Goal: Task Accomplishment & Management: Manage account settings

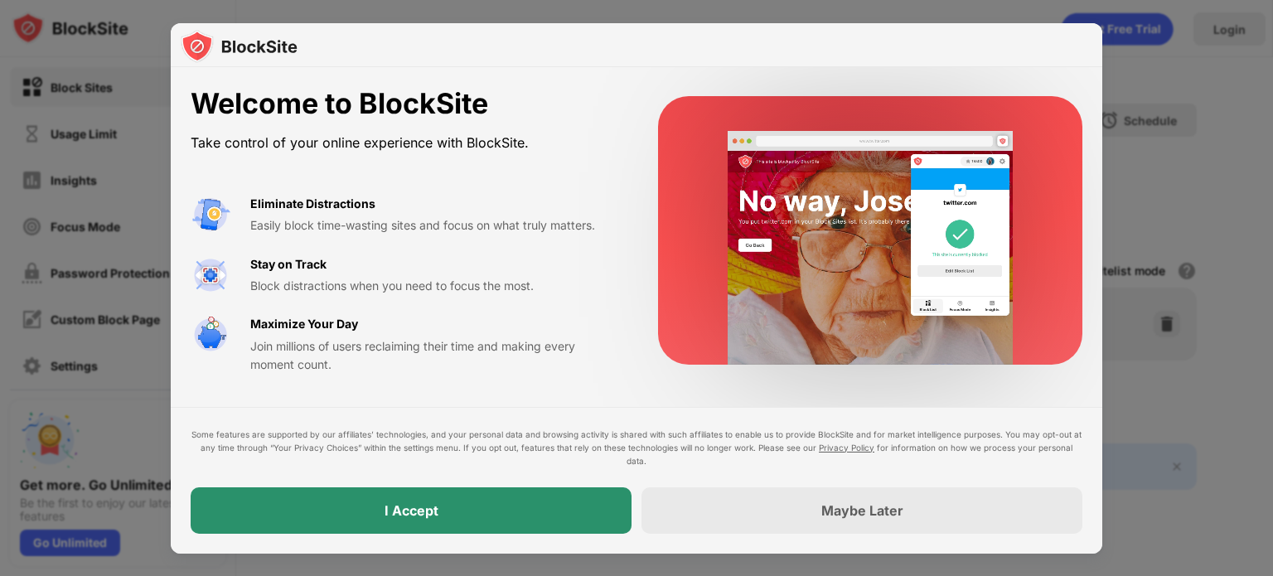
click at [573, 514] on div "I Accept" at bounding box center [411, 510] width 441 height 46
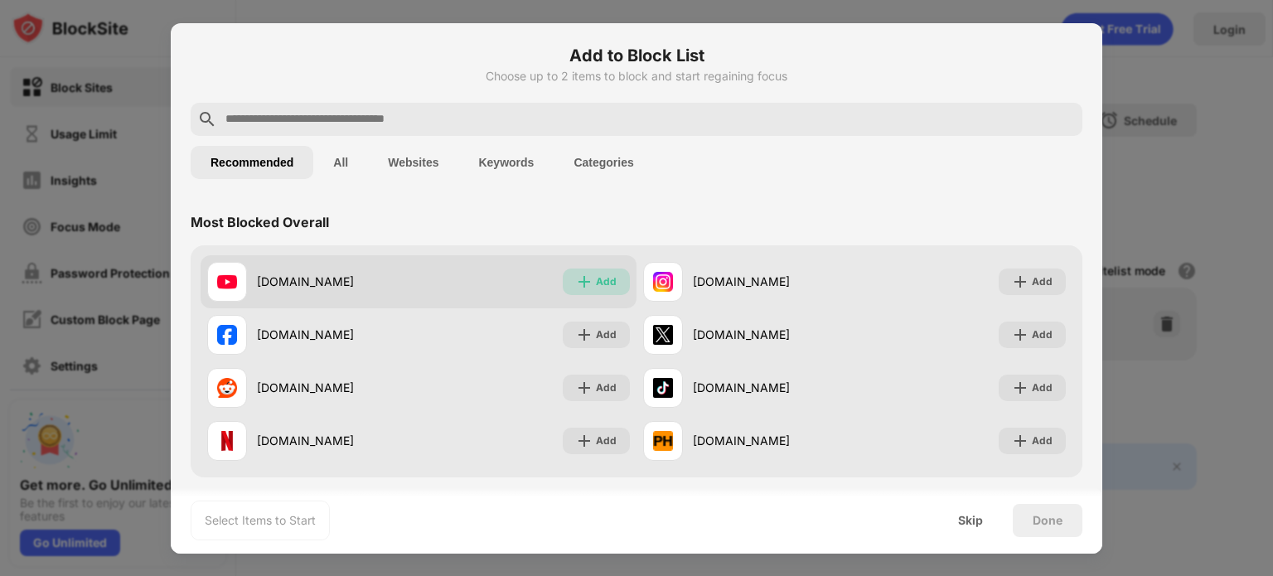
click at [563, 290] on div "Add" at bounding box center [596, 281] width 67 height 27
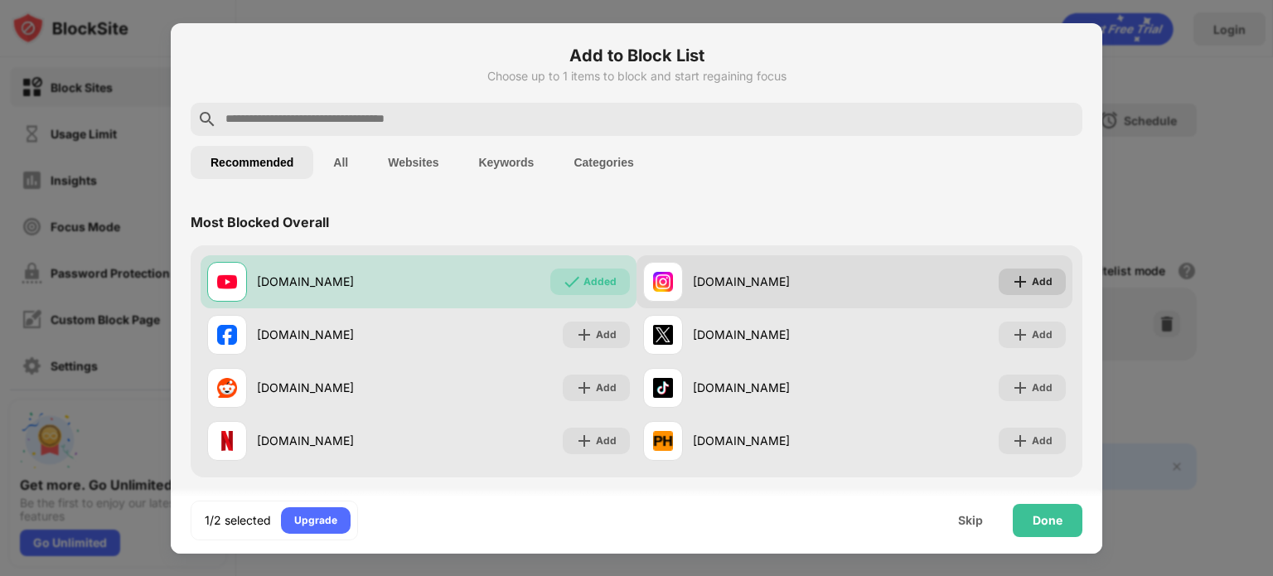
click at [1012, 286] on img at bounding box center [1020, 281] width 17 height 17
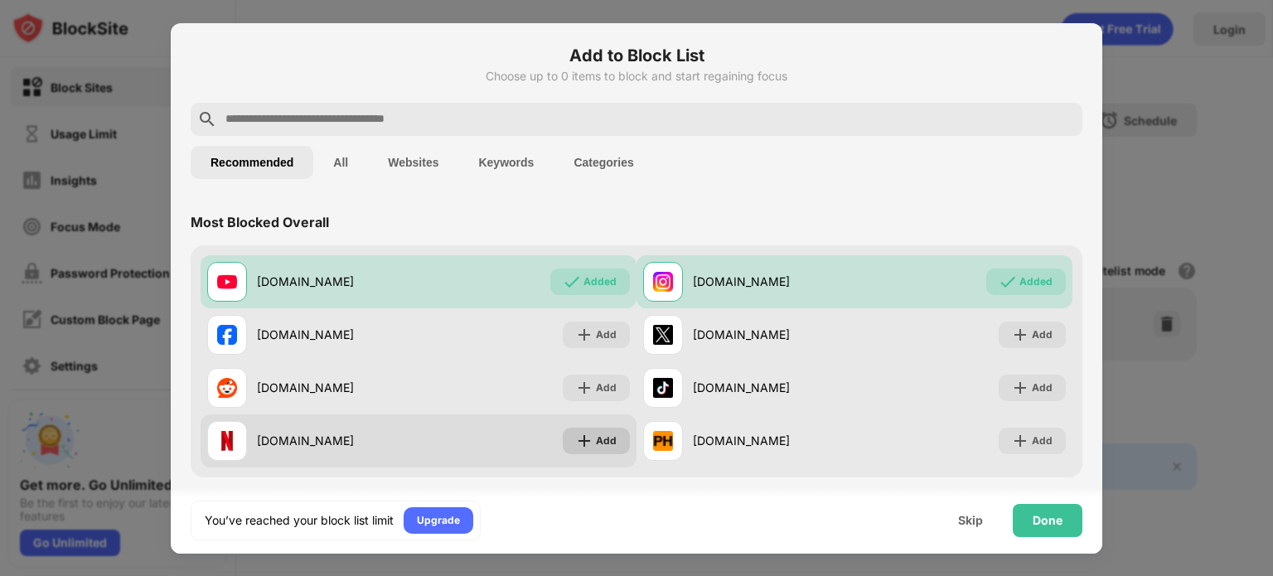
click at [597, 447] on div "Add" at bounding box center [606, 441] width 21 height 17
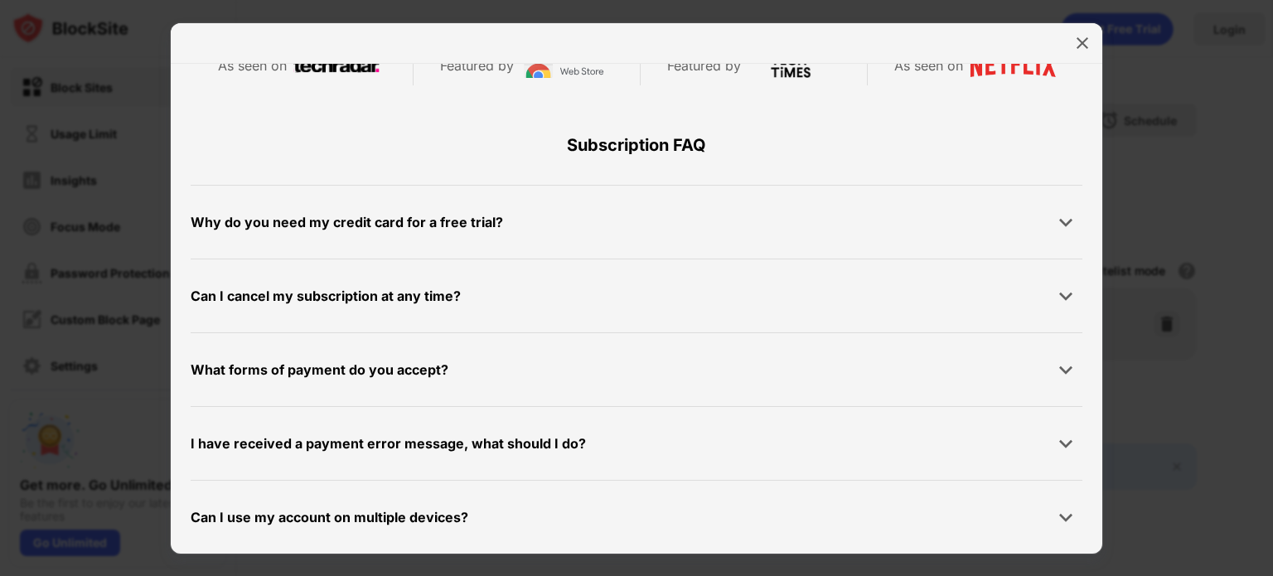
scroll to position [622, 0]
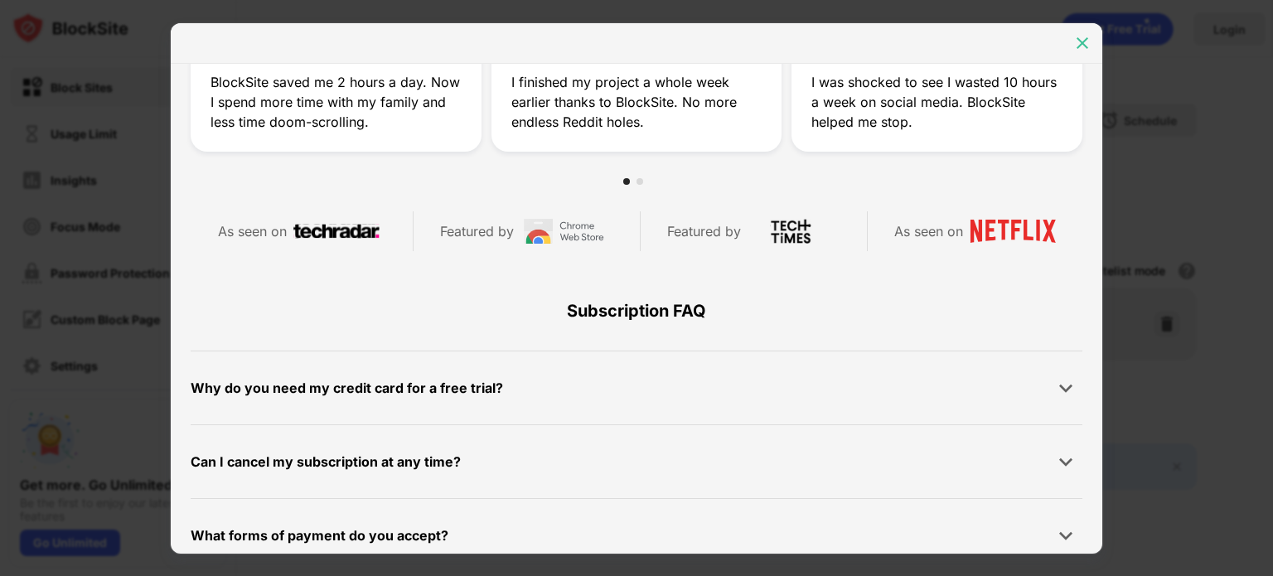
click at [1075, 47] on img at bounding box center [1082, 43] width 17 height 17
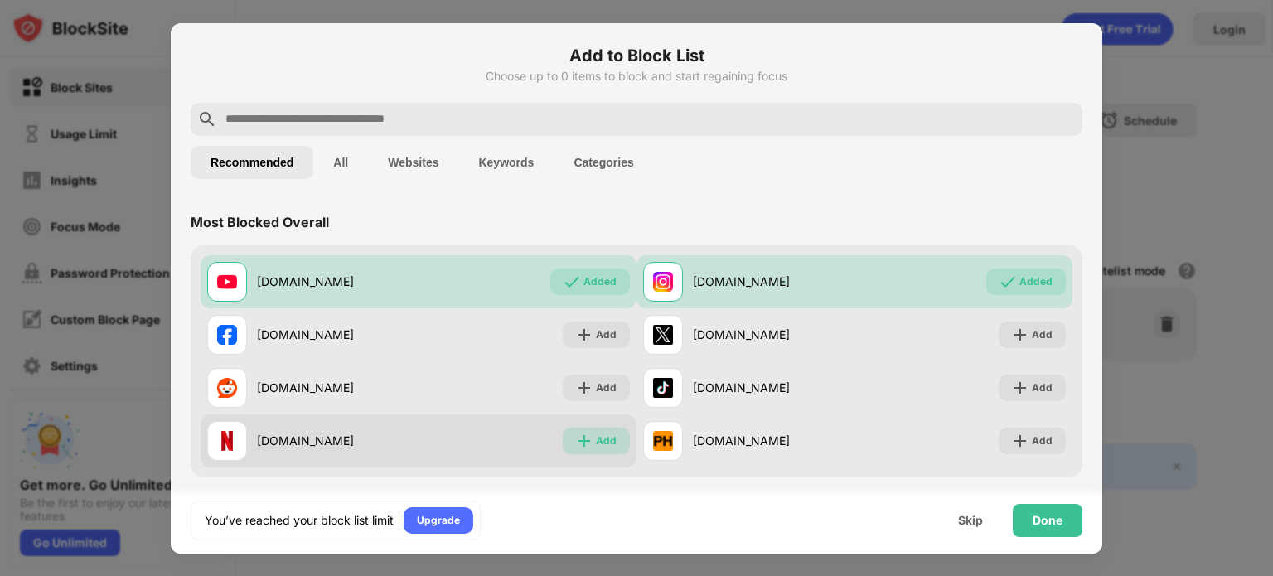
click at [607, 437] on div "Add" at bounding box center [606, 441] width 21 height 17
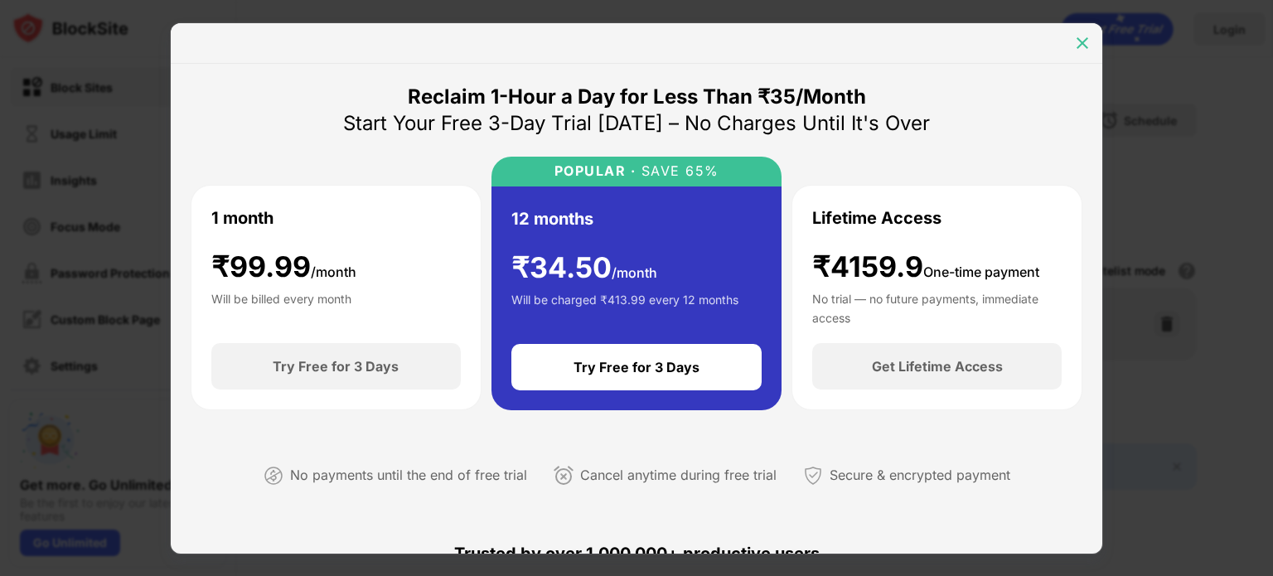
click at [1077, 36] on img at bounding box center [1082, 43] width 17 height 17
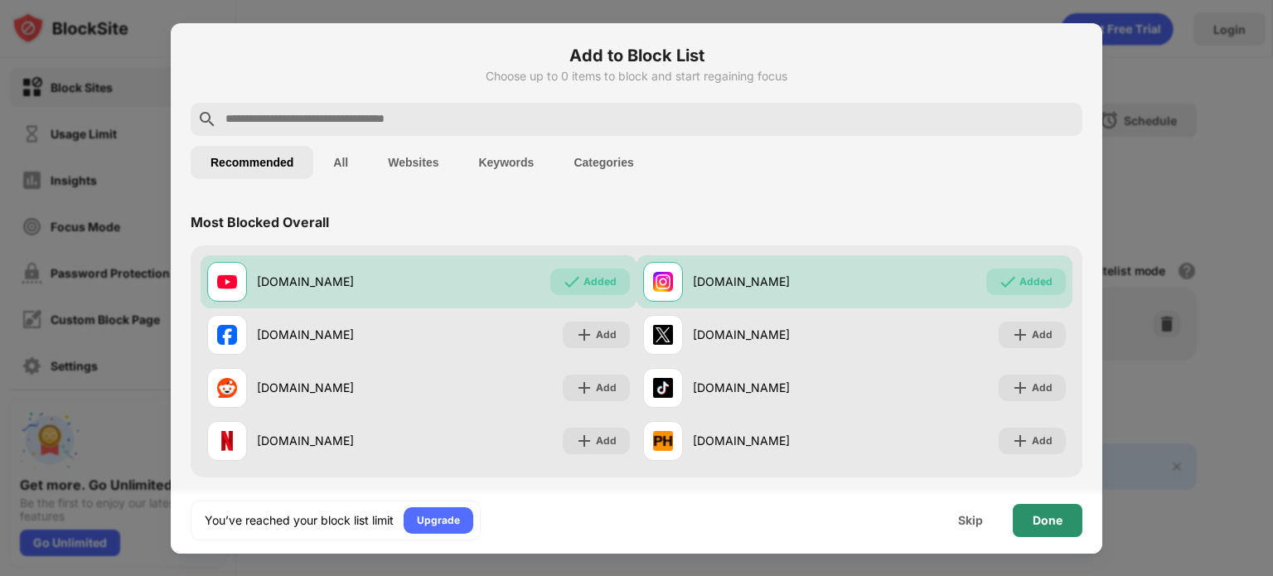
click at [1047, 516] on div "Done" at bounding box center [1047, 520] width 30 height 13
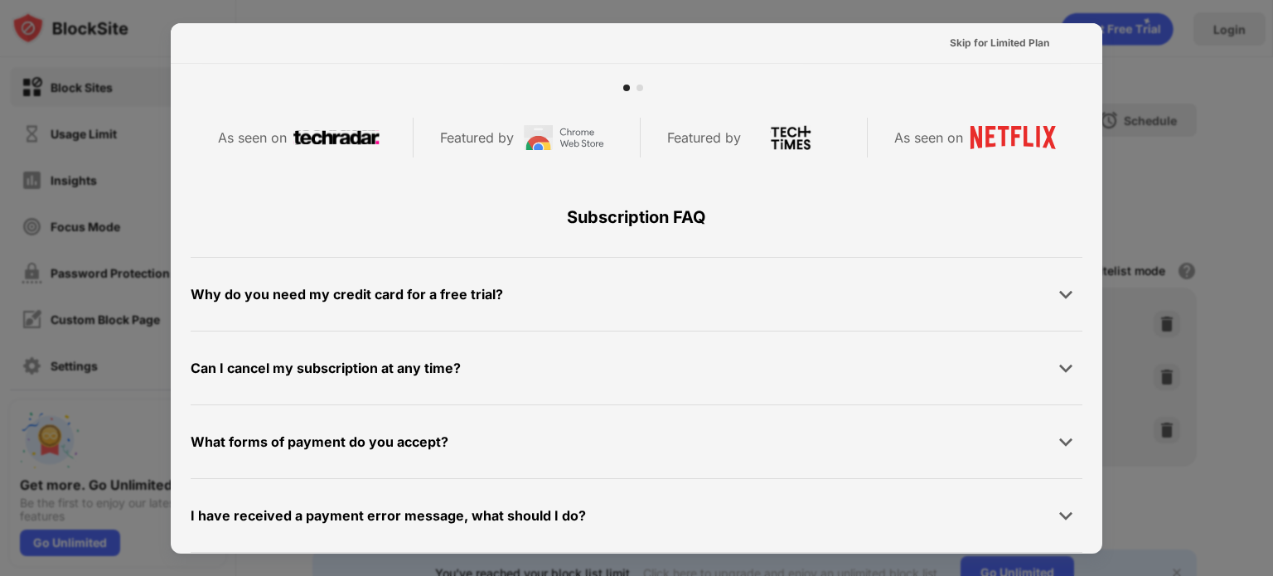
scroll to position [808, 0]
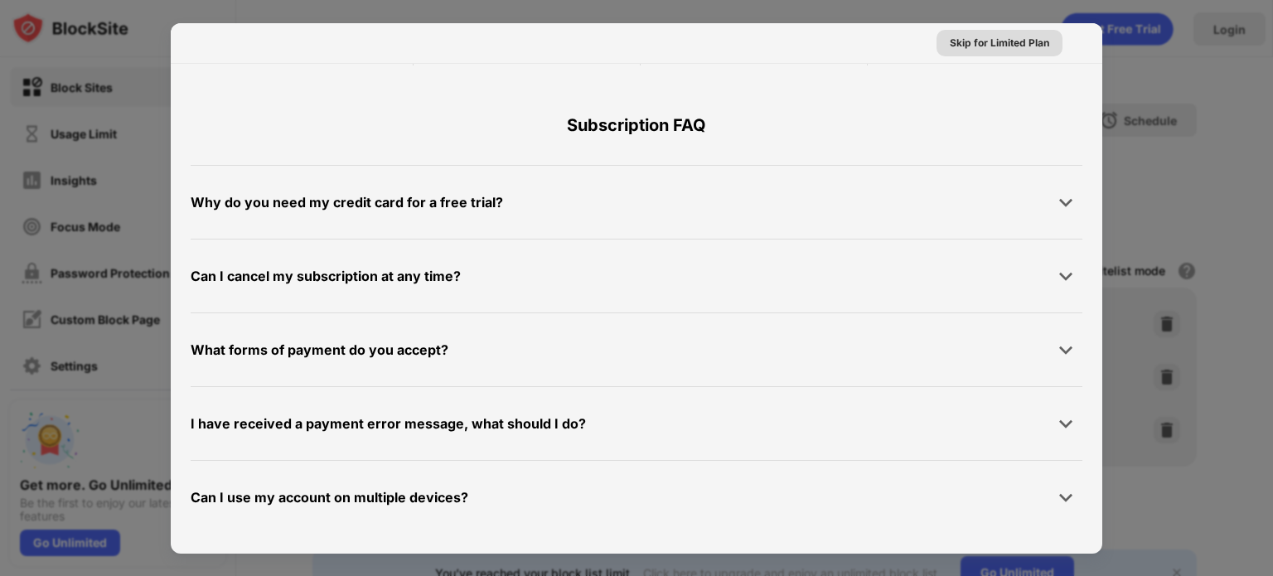
click at [996, 41] on div "Skip for Limited Plan" at bounding box center [999, 43] width 99 height 17
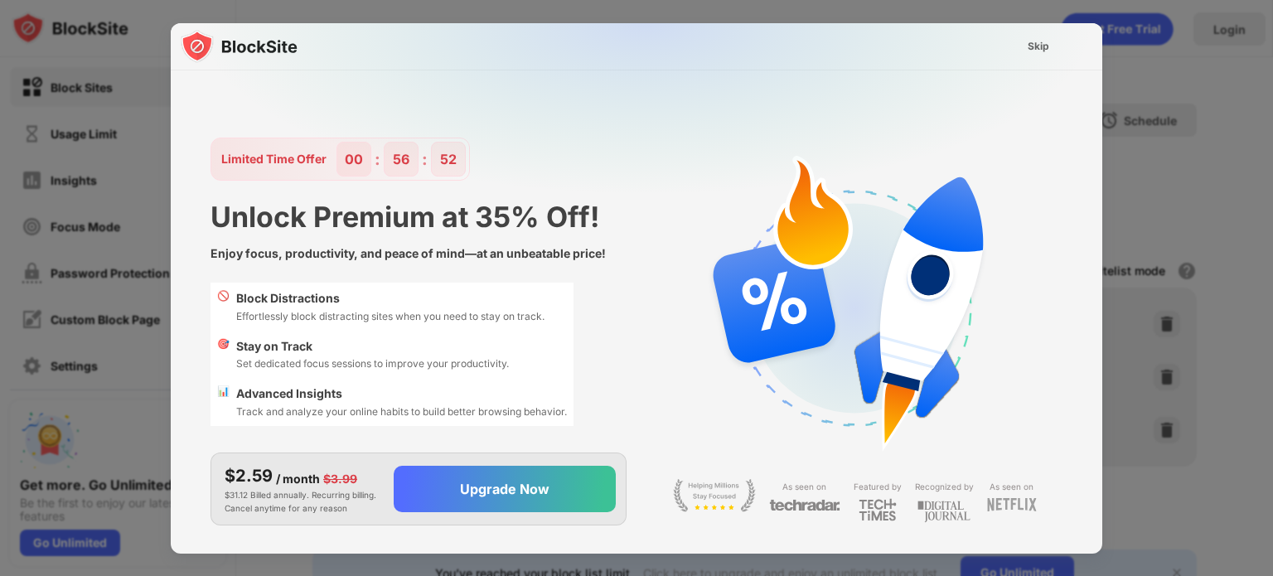
scroll to position [0, 0]
click at [1018, 41] on div "Skip" at bounding box center [1038, 46] width 48 height 27
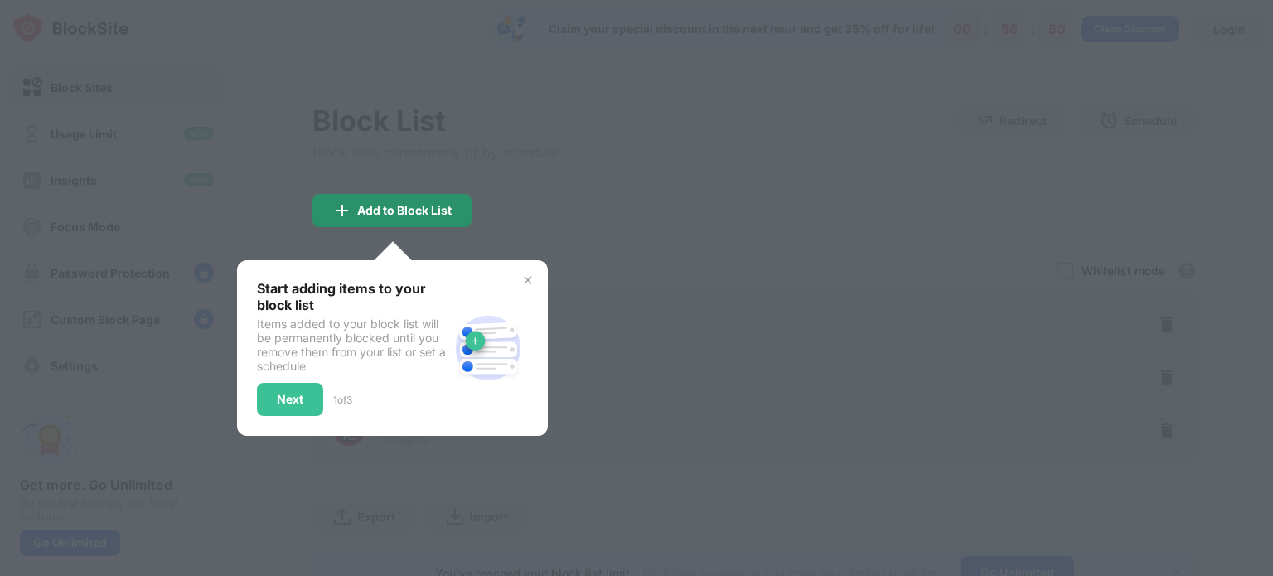
click at [441, 223] on div "Add to Block List" at bounding box center [391, 210] width 159 height 33
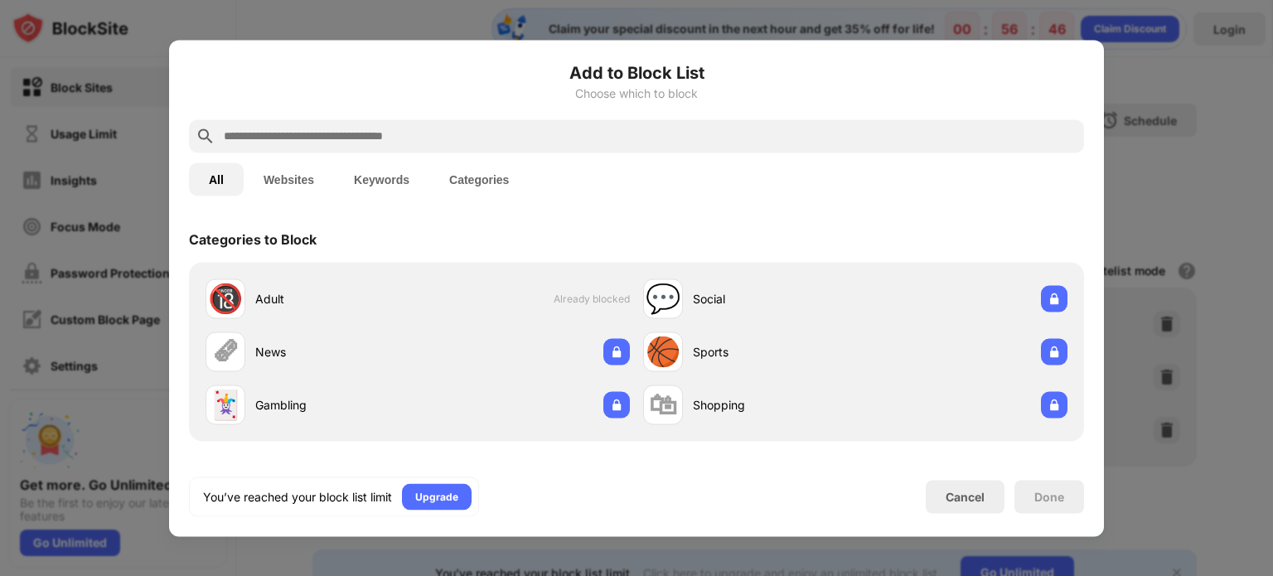
click at [315, 186] on button "Websites" at bounding box center [289, 178] width 90 height 33
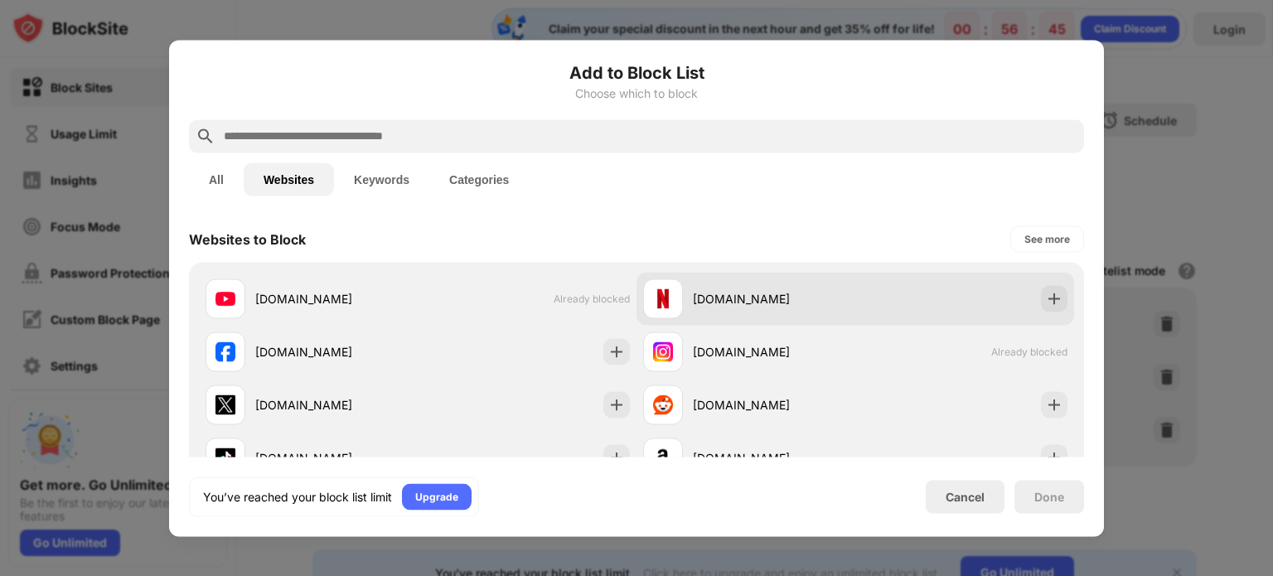
click at [1055, 302] on div "netflix.com" at bounding box center [854, 298] width 437 height 53
click at [1046, 290] on img at bounding box center [1054, 298] width 17 height 17
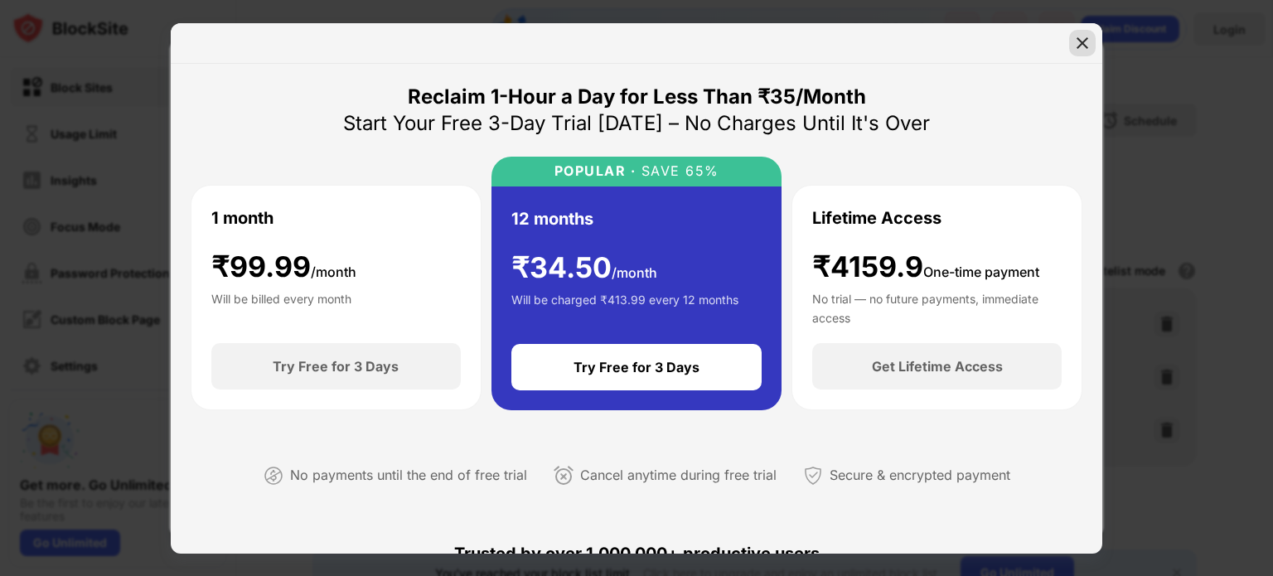
click at [1079, 46] on img at bounding box center [1082, 43] width 17 height 17
